Goal: Find specific page/section: Find specific page/section

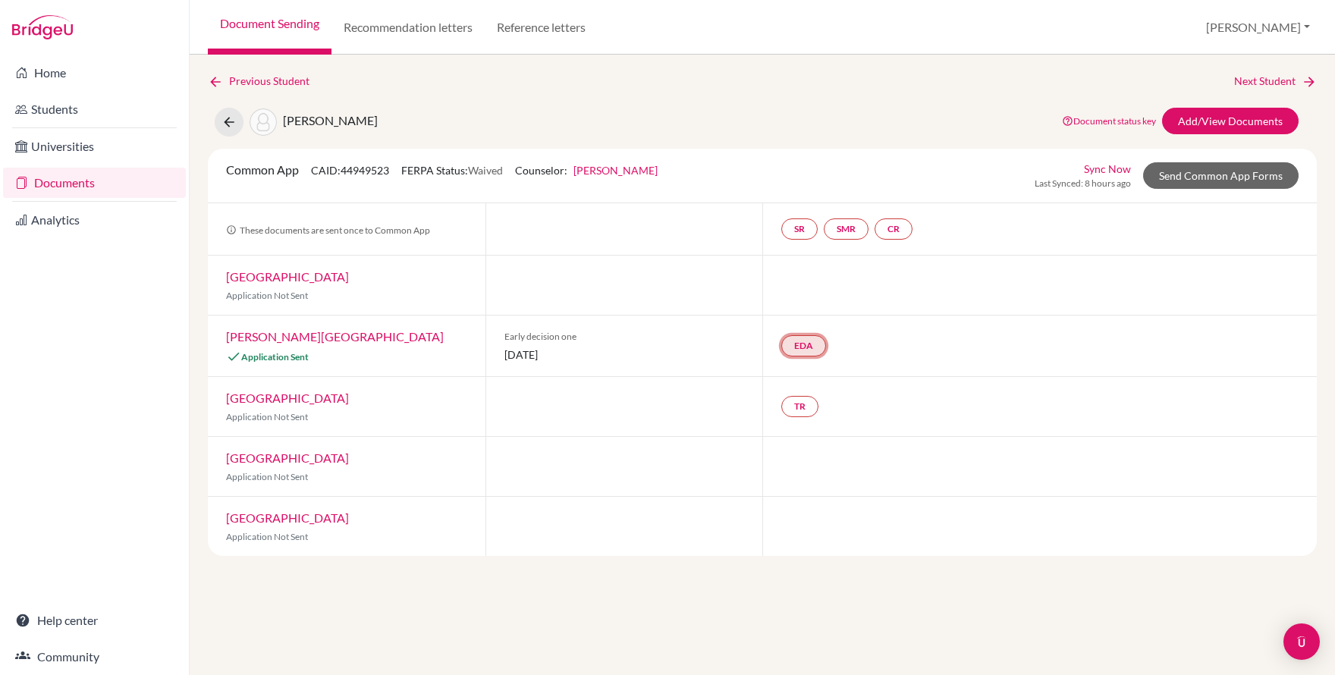
click at [804, 351] on link "EDA" at bounding box center [803, 345] width 45 height 21
click at [422, 33] on link "Recommendation letters" at bounding box center [407, 27] width 153 height 55
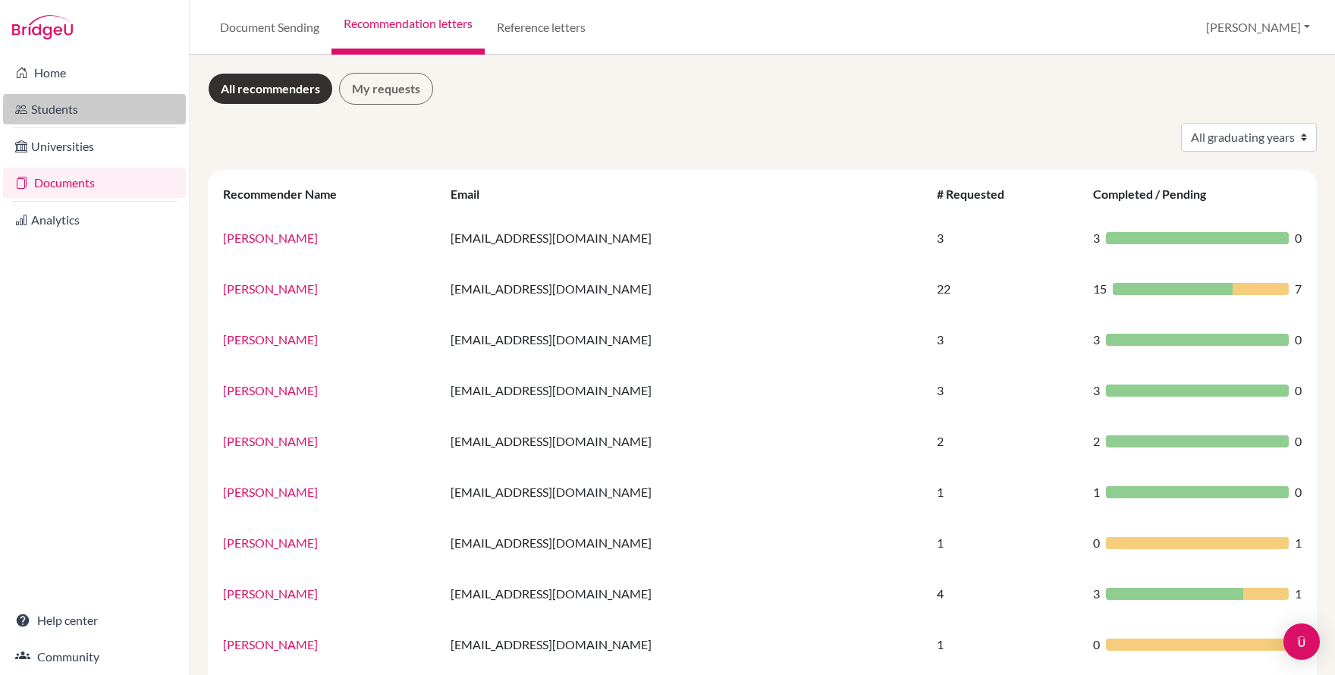
click at [56, 107] on link "Students" at bounding box center [94, 109] width 183 height 30
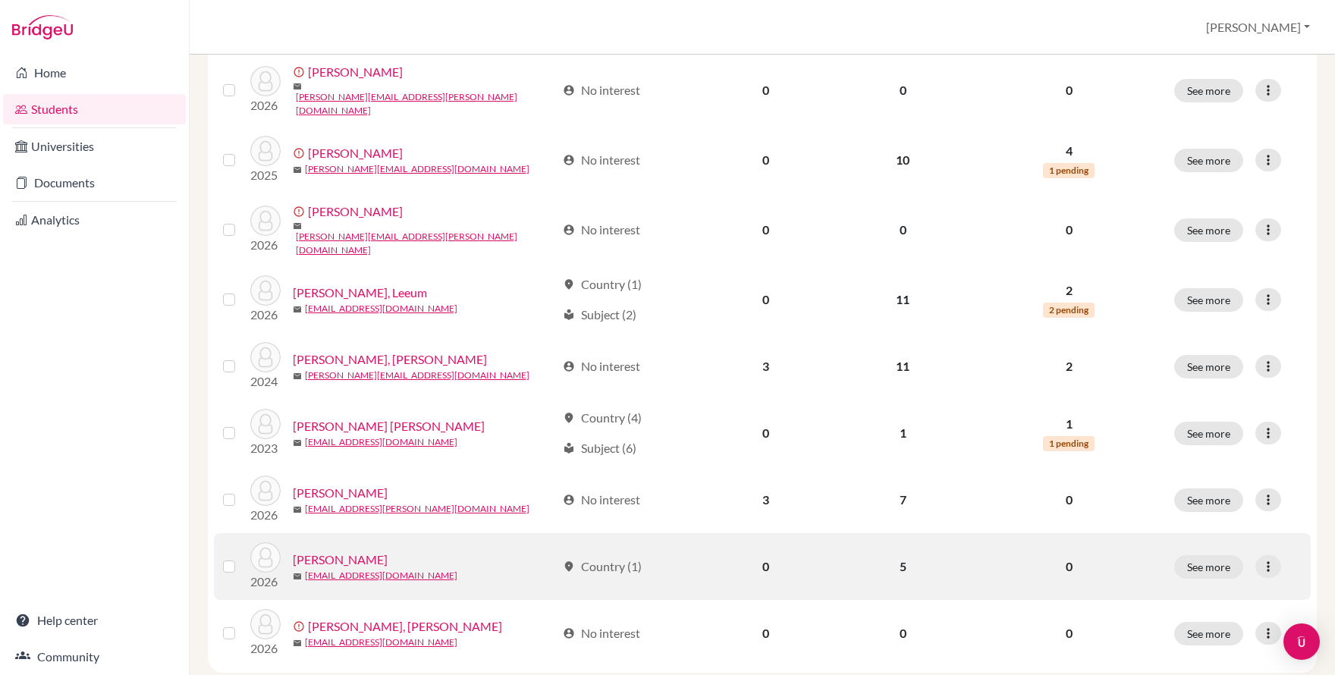
scroll to position [1023, 0]
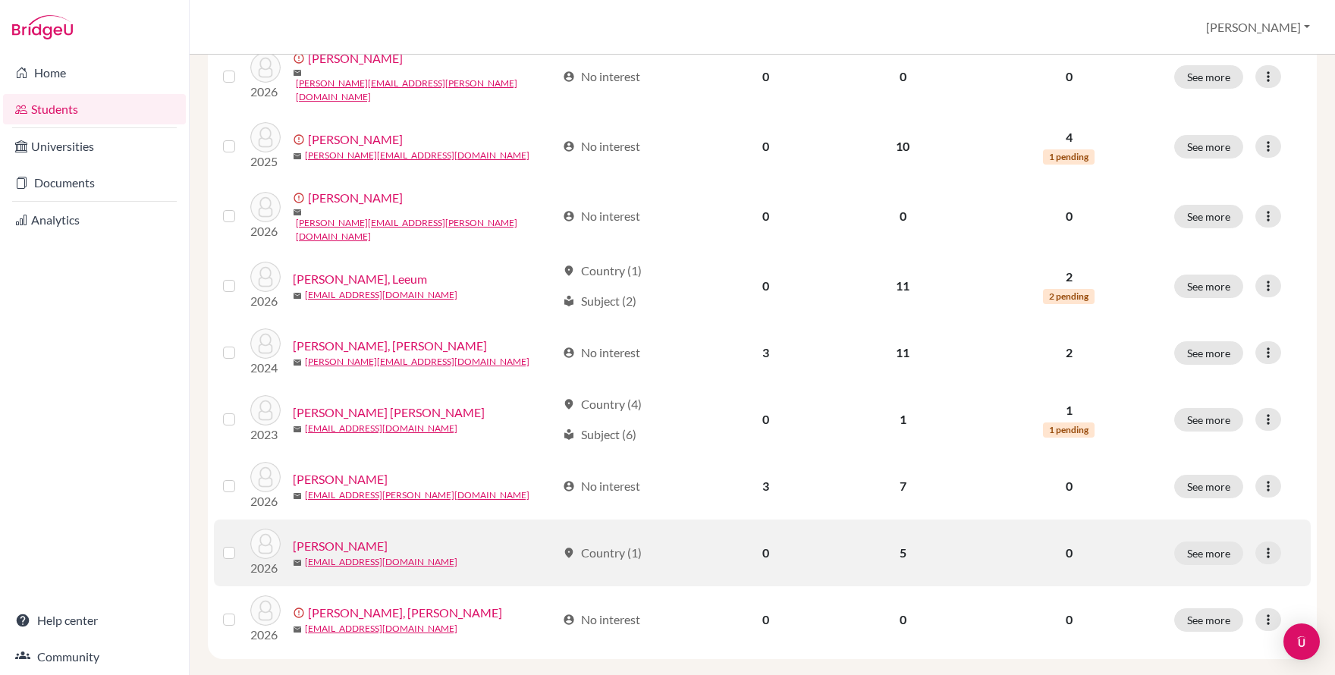
click at [359, 537] on link "[PERSON_NAME]" at bounding box center [340, 546] width 95 height 18
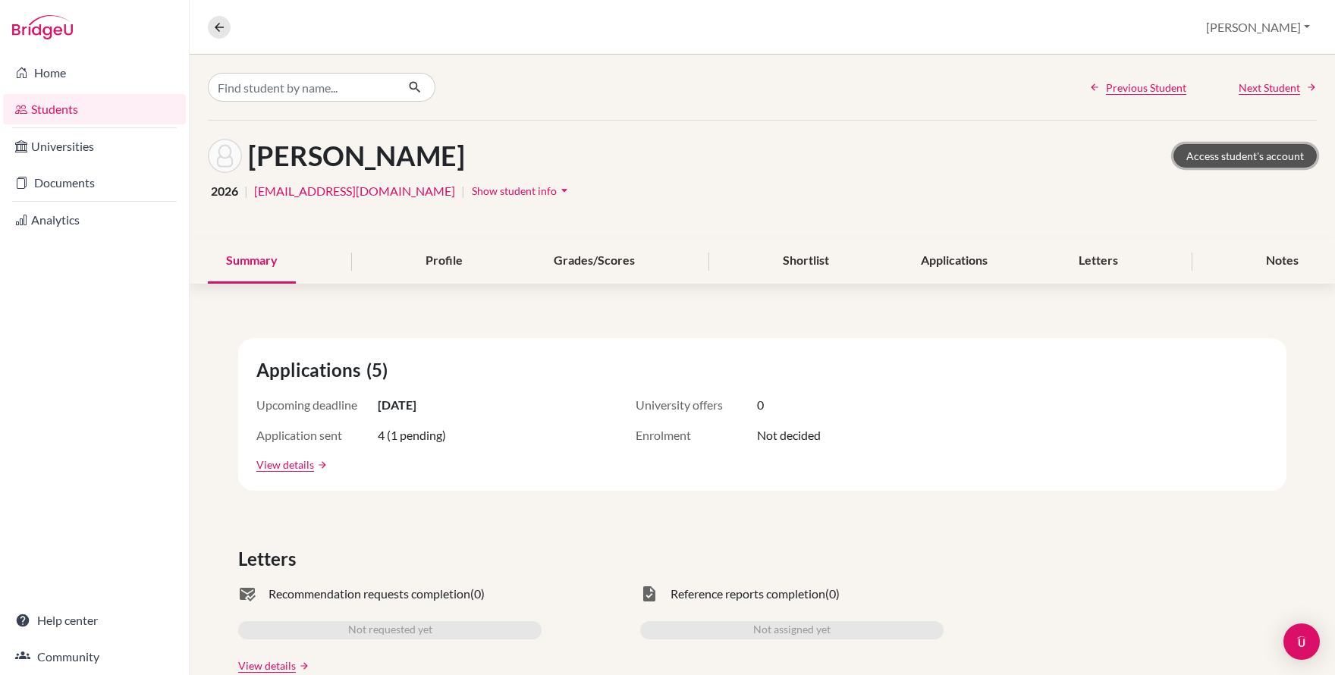
click at [1197, 159] on link "Access student's account" at bounding box center [1244, 156] width 143 height 24
